Goal: Navigation & Orientation: Find specific page/section

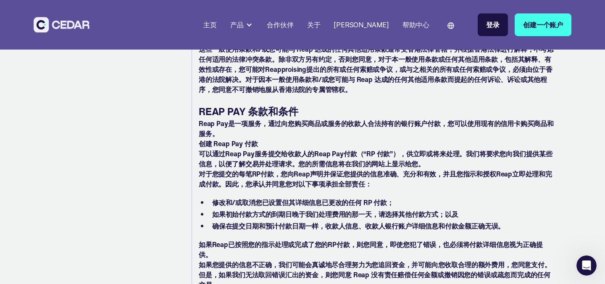
scroll to position [2395, 0]
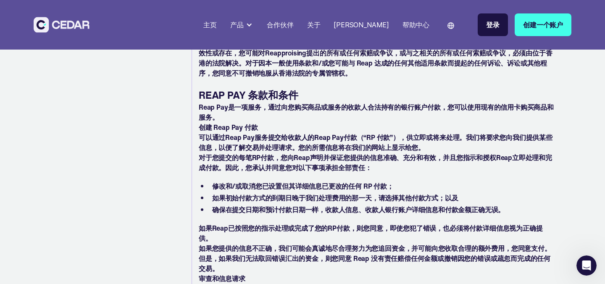
click at [445, 29] on div "语言" at bounding box center [455, 24] width 32 height 27
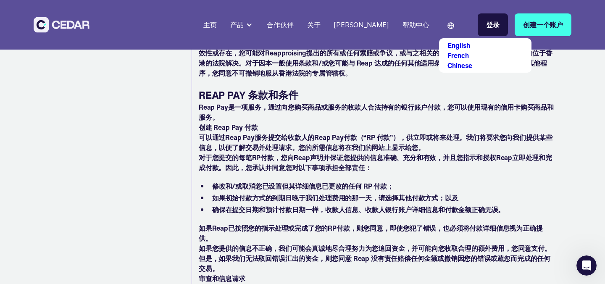
click at [453, 46] on link "English" at bounding box center [459, 45] width 23 height 10
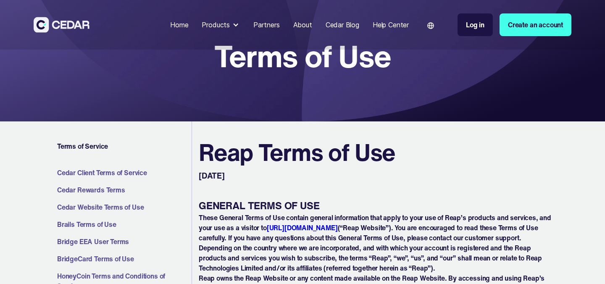
scroll to position [7, 0]
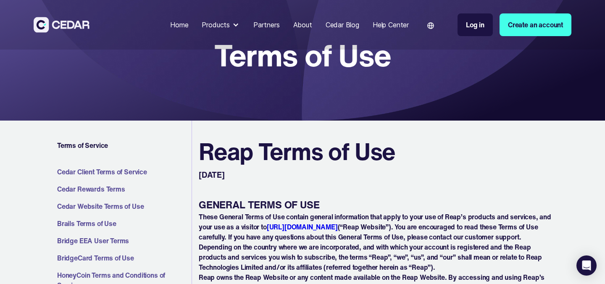
click at [178, 24] on div "Home" at bounding box center [179, 25] width 18 height 10
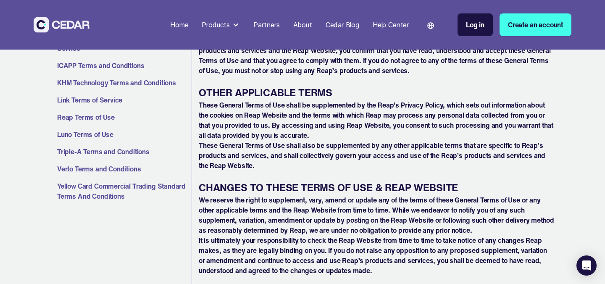
scroll to position [269, 0]
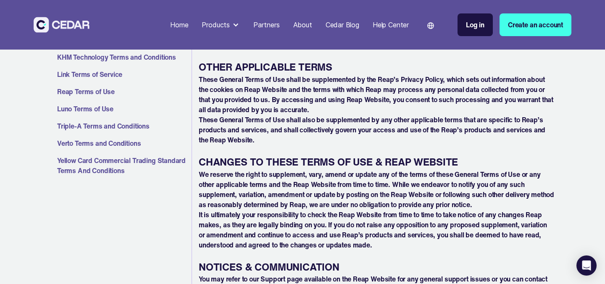
click at [115, 125] on link "Triple-A Terms and Conditions" at bounding box center [122, 126] width 131 height 10
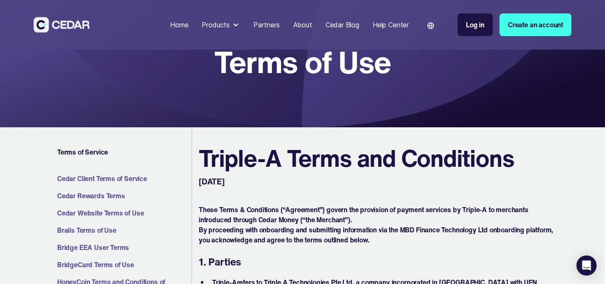
scroll to position [143, 0]
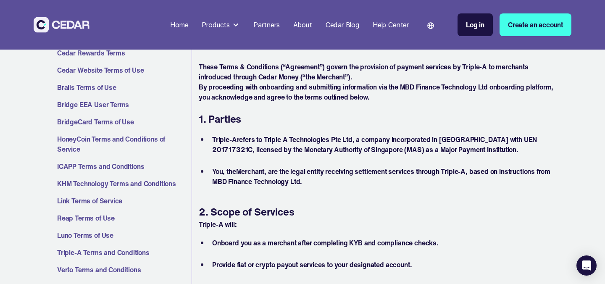
click at [424, 24] on div "Language" at bounding box center [435, 24] width 32 height 27
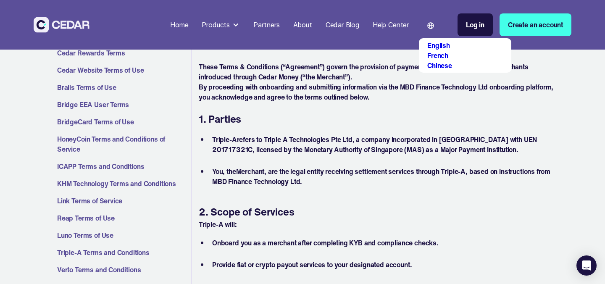
click at [435, 64] on link "Chinese" at bounding box center [439, 66] width 25 height 10
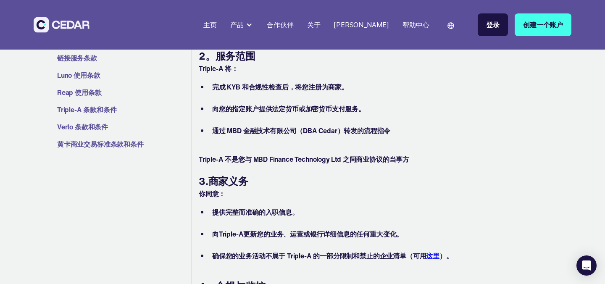
scroll to position [356, 0]
